Goal: Task Accomplishment & Management: Use online tool/utility

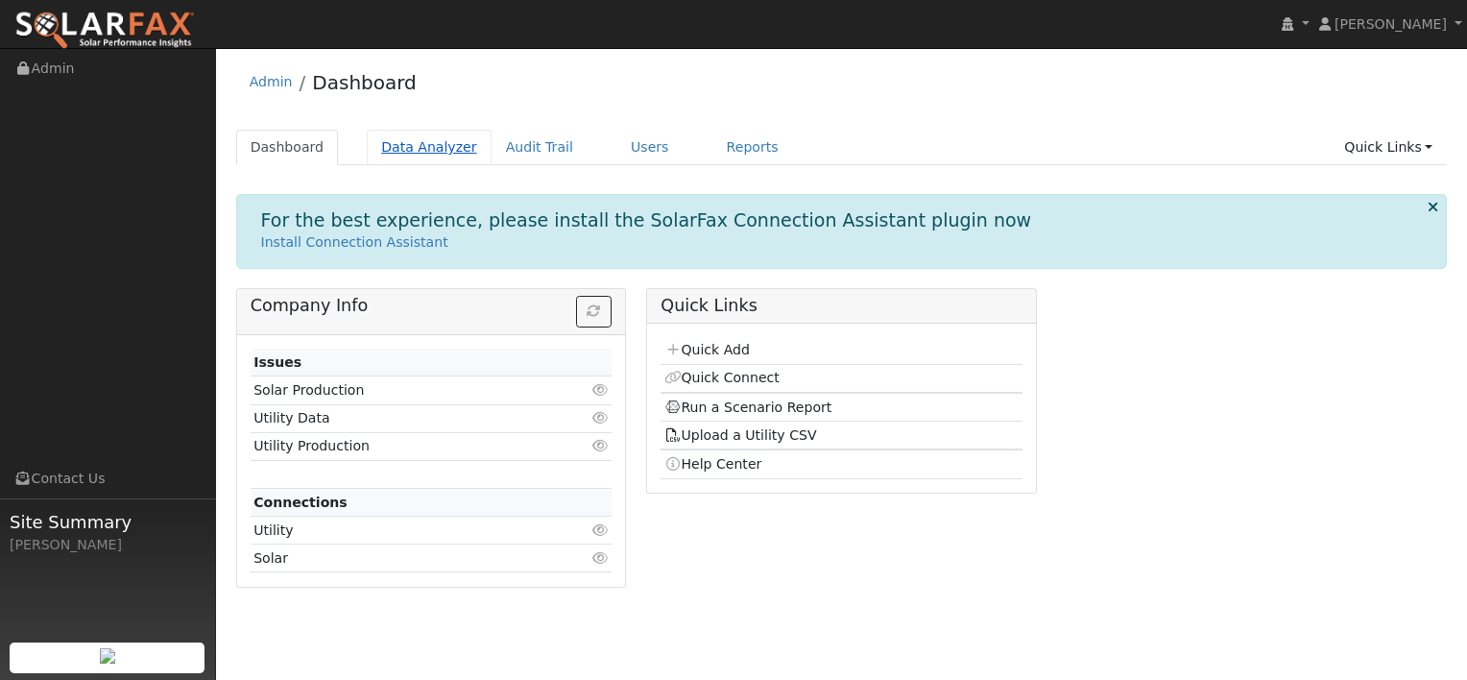
click at [419, 149] on link "Data Analyzer" at bounding box center [429, 148] width 125 height 36
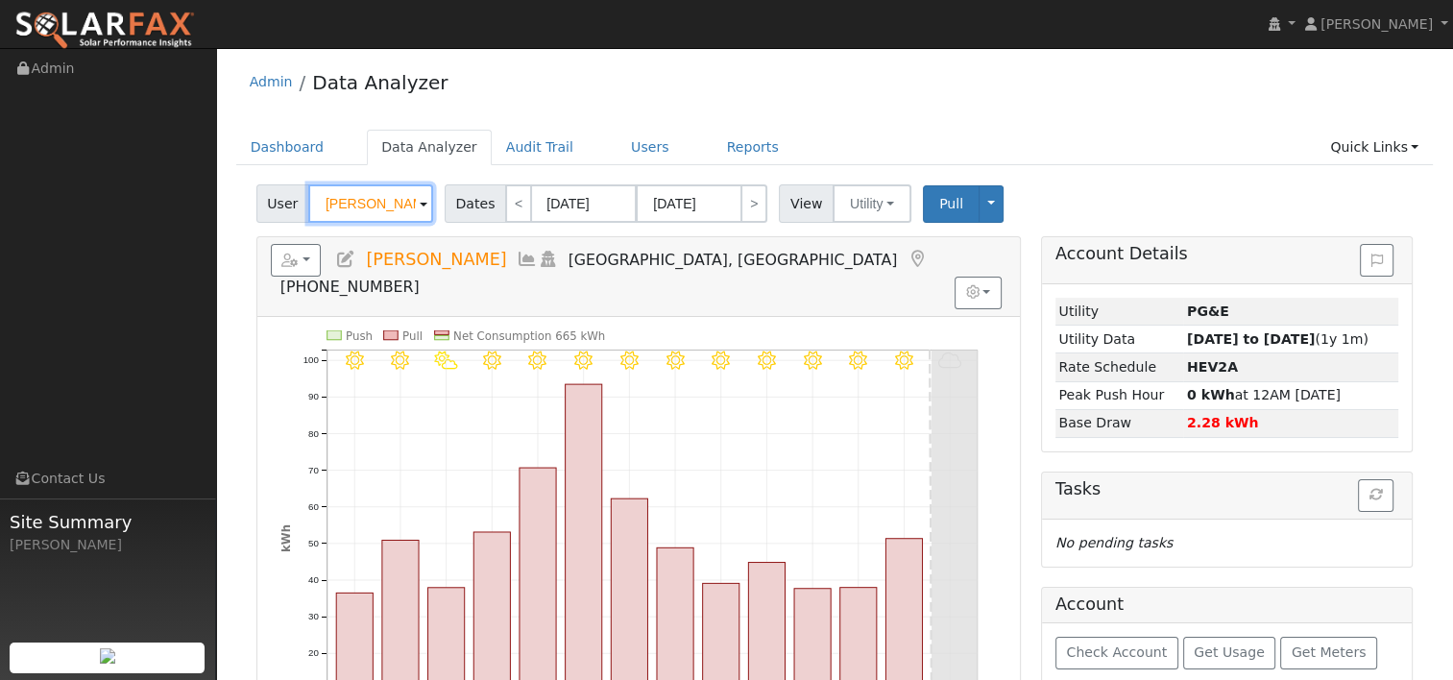
drag, startPoint x: 394, startPoint y: 206, endPoint x: 283, endPoint y: 203, distance: 110.5
click at [283, 203] on div "User [PERSON_NAME]" at bounding box center [347, 203] width 182 height 38
paste input "[PERSON_NAME]"
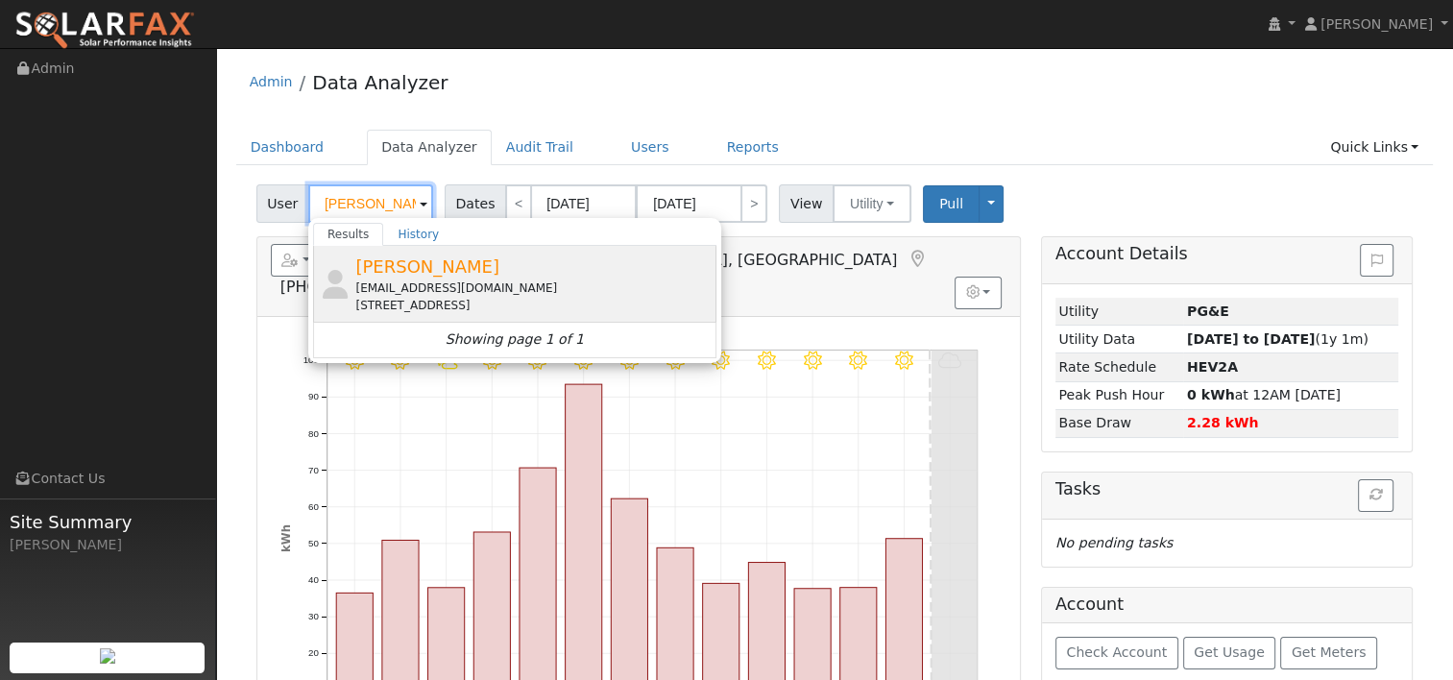
type input "[PERSON_NAME]"
click at [400, 268] on span "[PERSON_NAME]" at bounding box center [427, 266] width 144 height 20
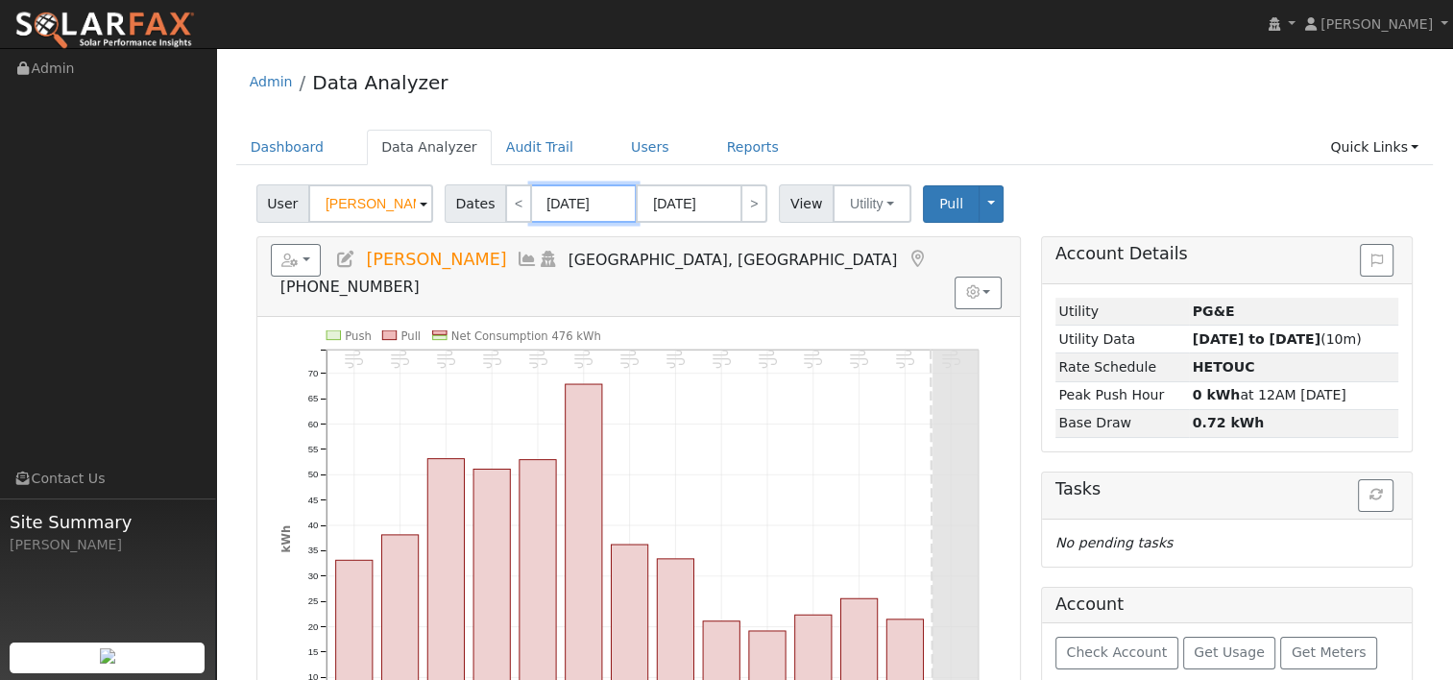
click at [607, 212] on input "[DATE]" at bounding box center [584, 203] width 106 height 38
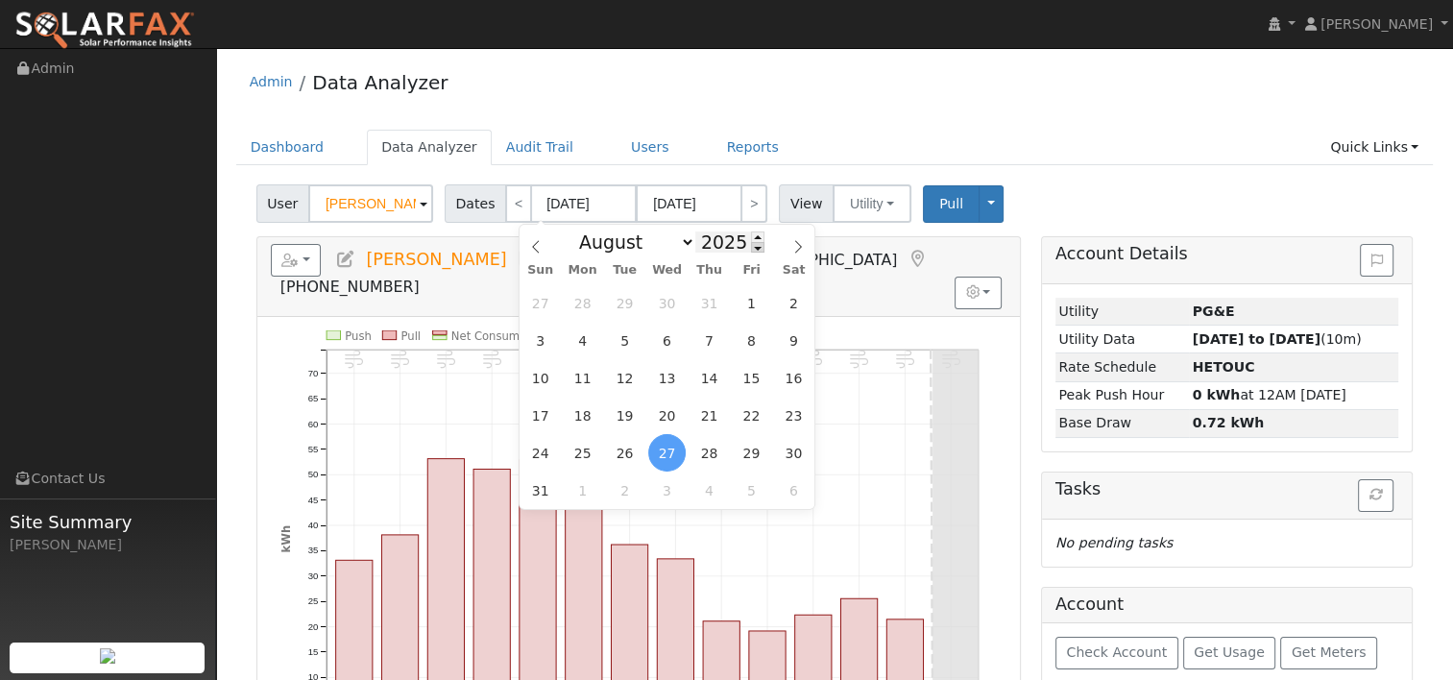
click at [751, 253] on span at bounding box center [757, 247] width 13 height 11
type input "2024"
click at [802, 245] on icon at bounding box center [797, 246] width 13 height 13
select select "8"
click at [583, 338] on span "9" at bounding box center [582, 340] width 37 height 37
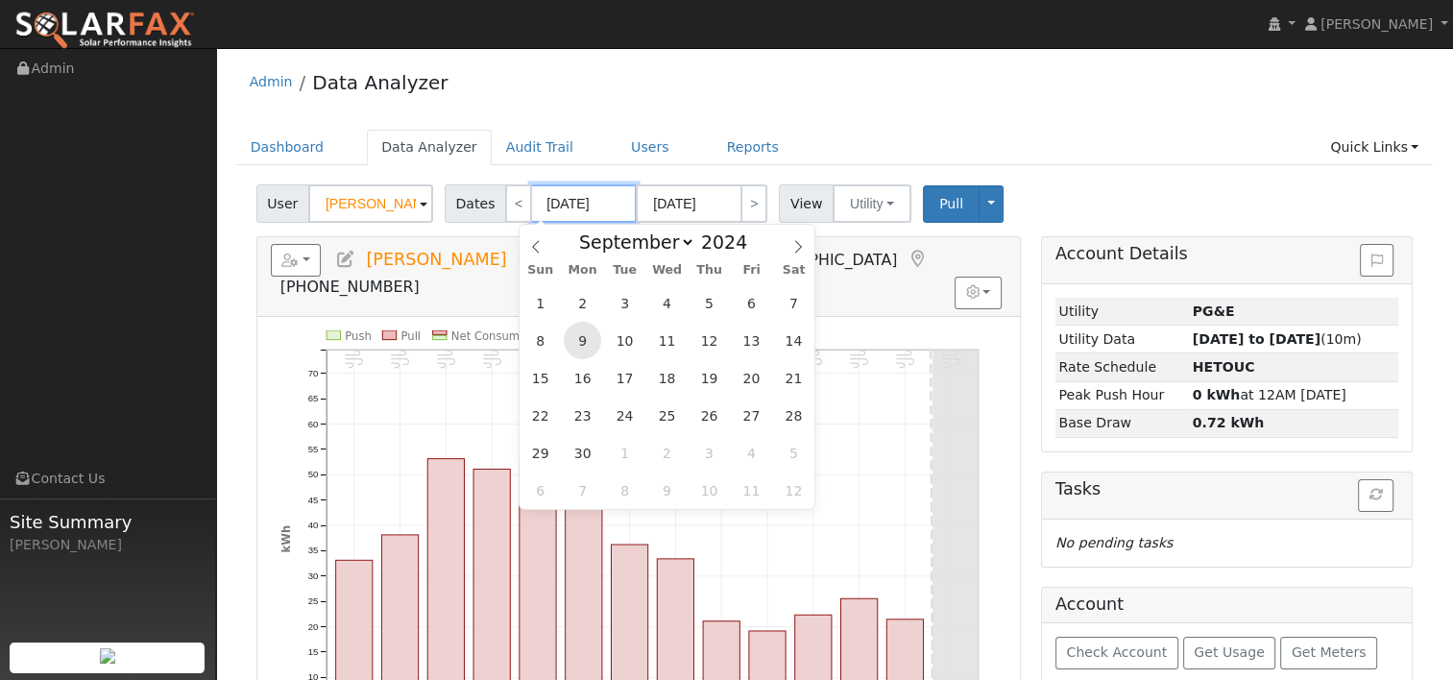
type input "[DATE]"
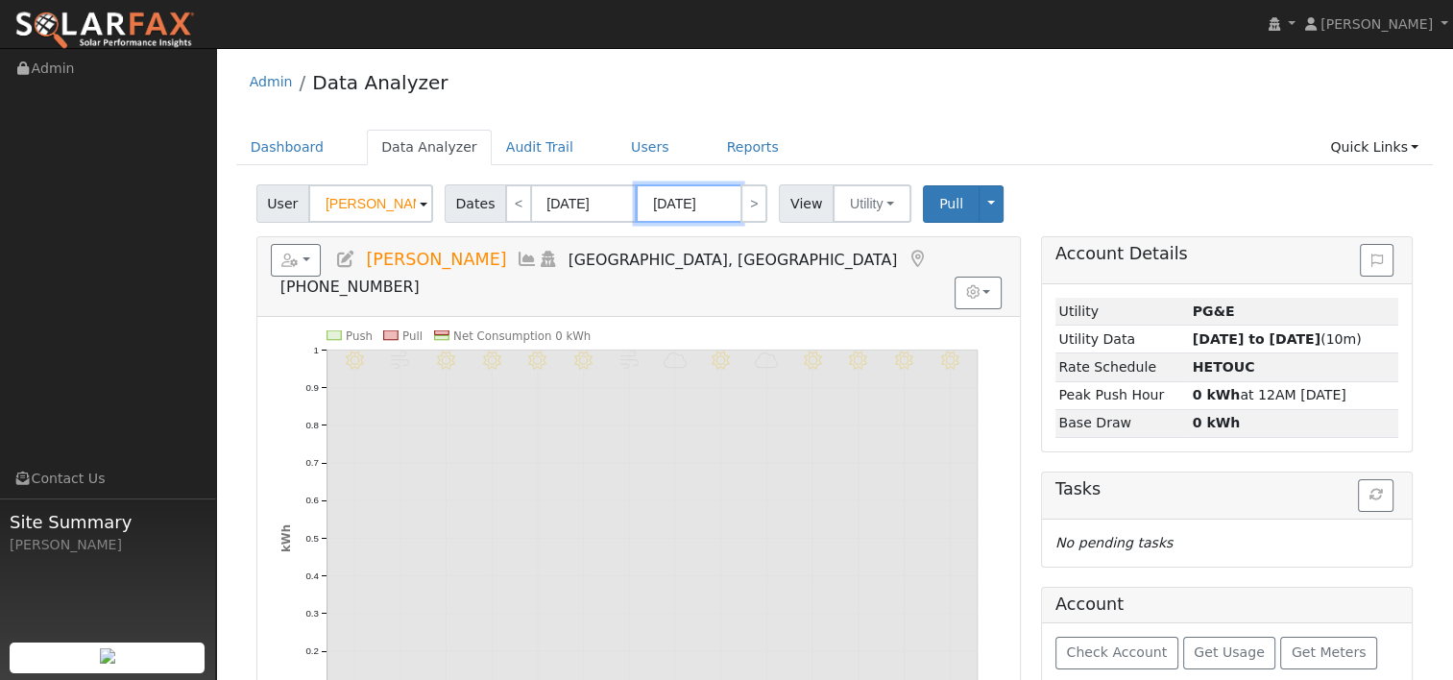
click at [707, 202] on input "[DATE]" at bounding box center [689, 203] width 106 height 38
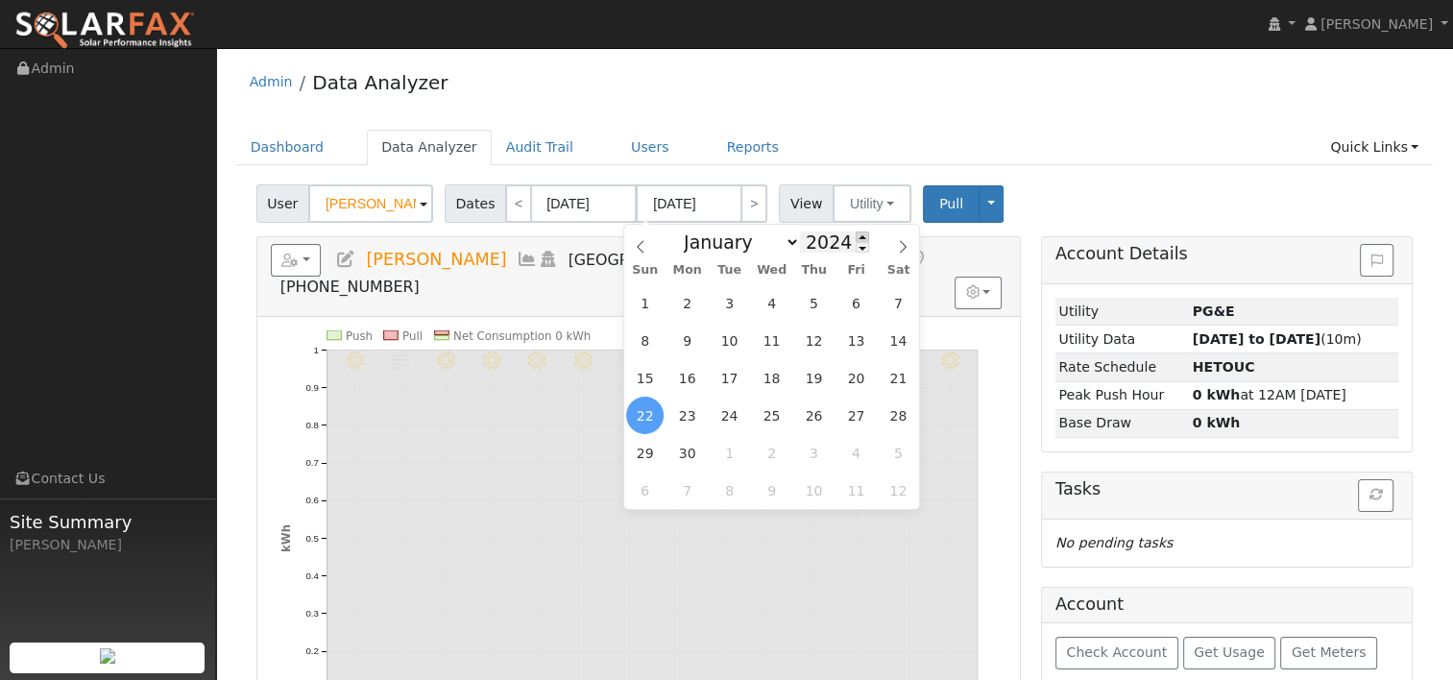
click at [856, 238] on span at bounding box center [862, 236] width 13 height 11
type input "2025"
click at [682, 330] on span "8" at bounding box center [686, 340] width 37 height 37
type input "[DATE]"
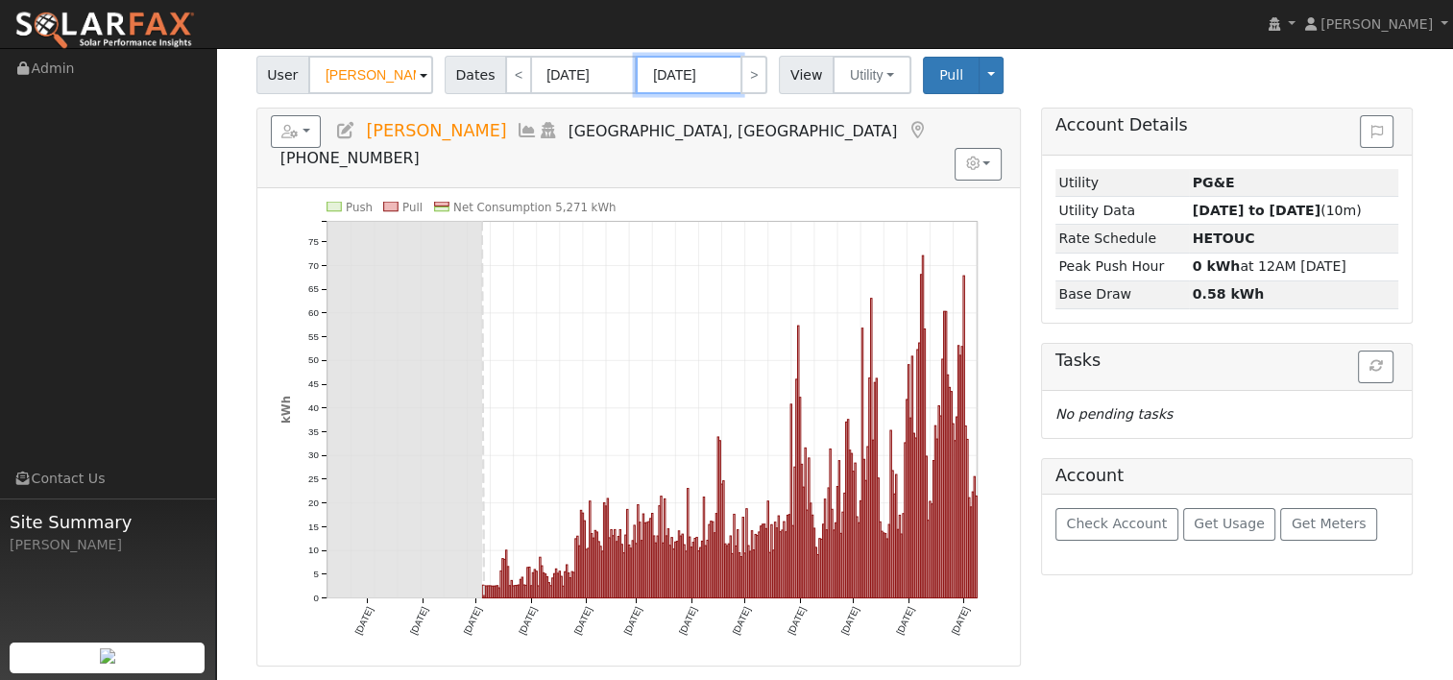
scroll to position [96, 0]
